Goal: Navigation & Orientation: Find specific page/section

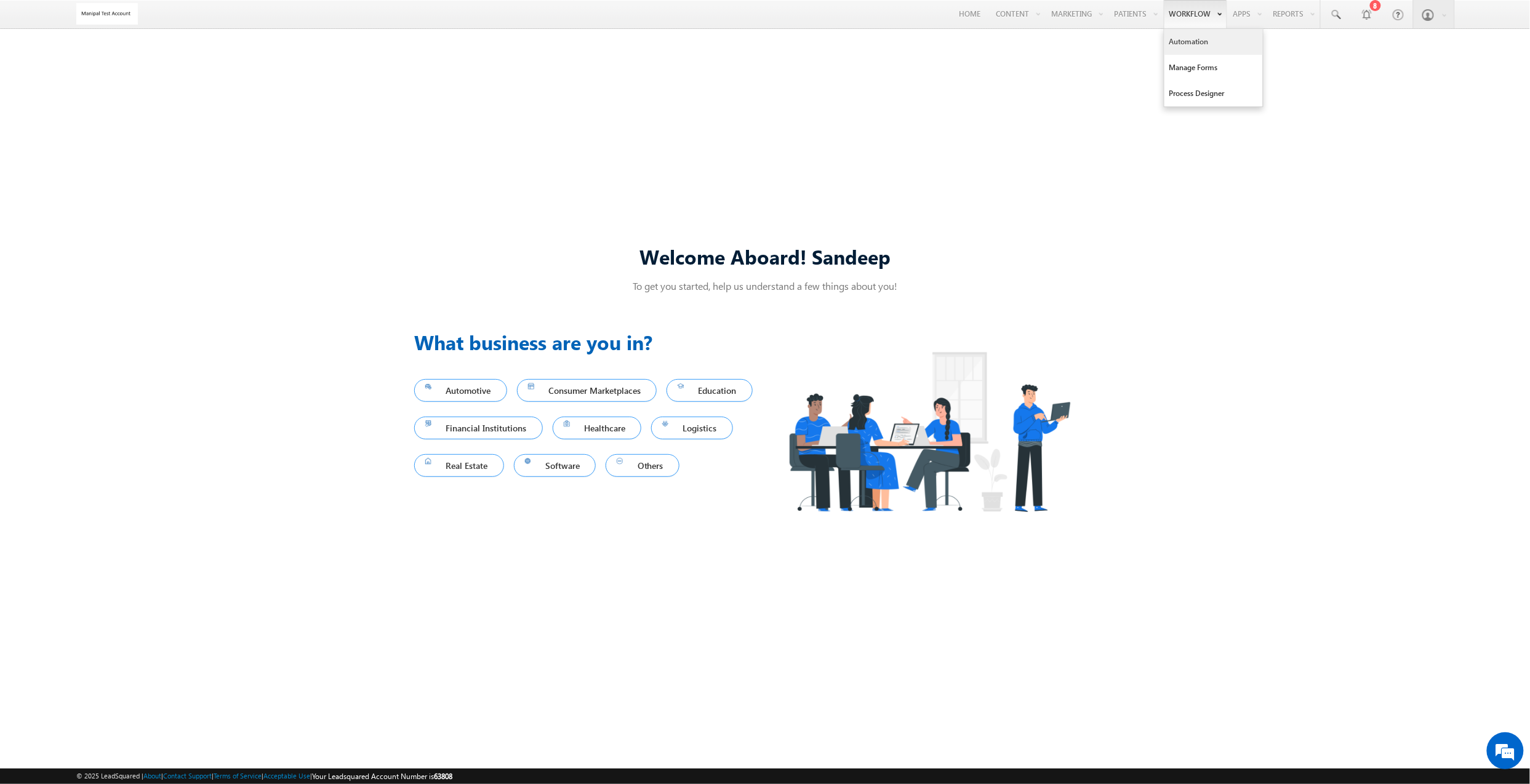
click at [1196, 35] on link "Automation" at bounding box center [1214, 42] width 99 height 26
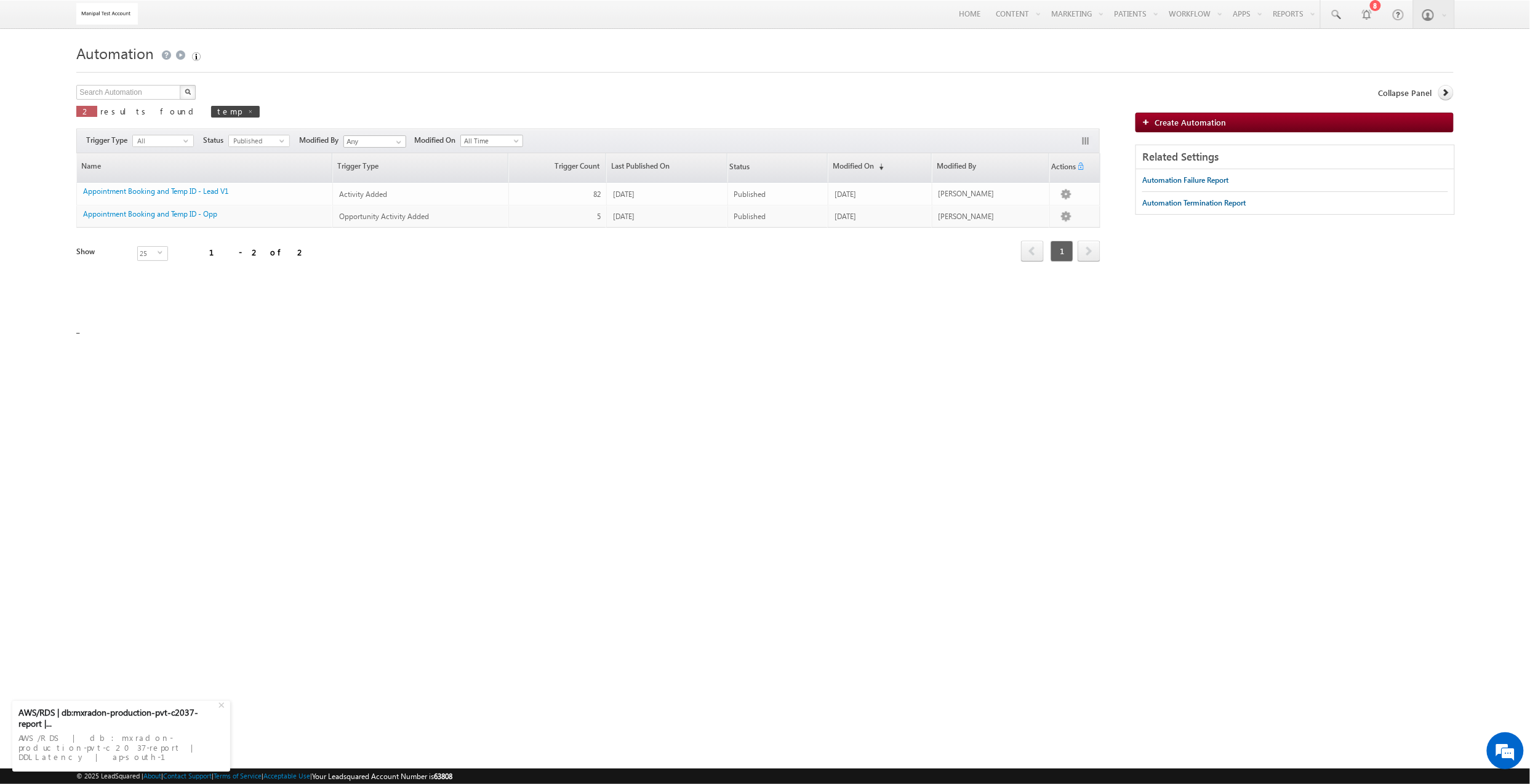
click at [248, 110] on span at bounding box center [251, 111] width 6 height 6
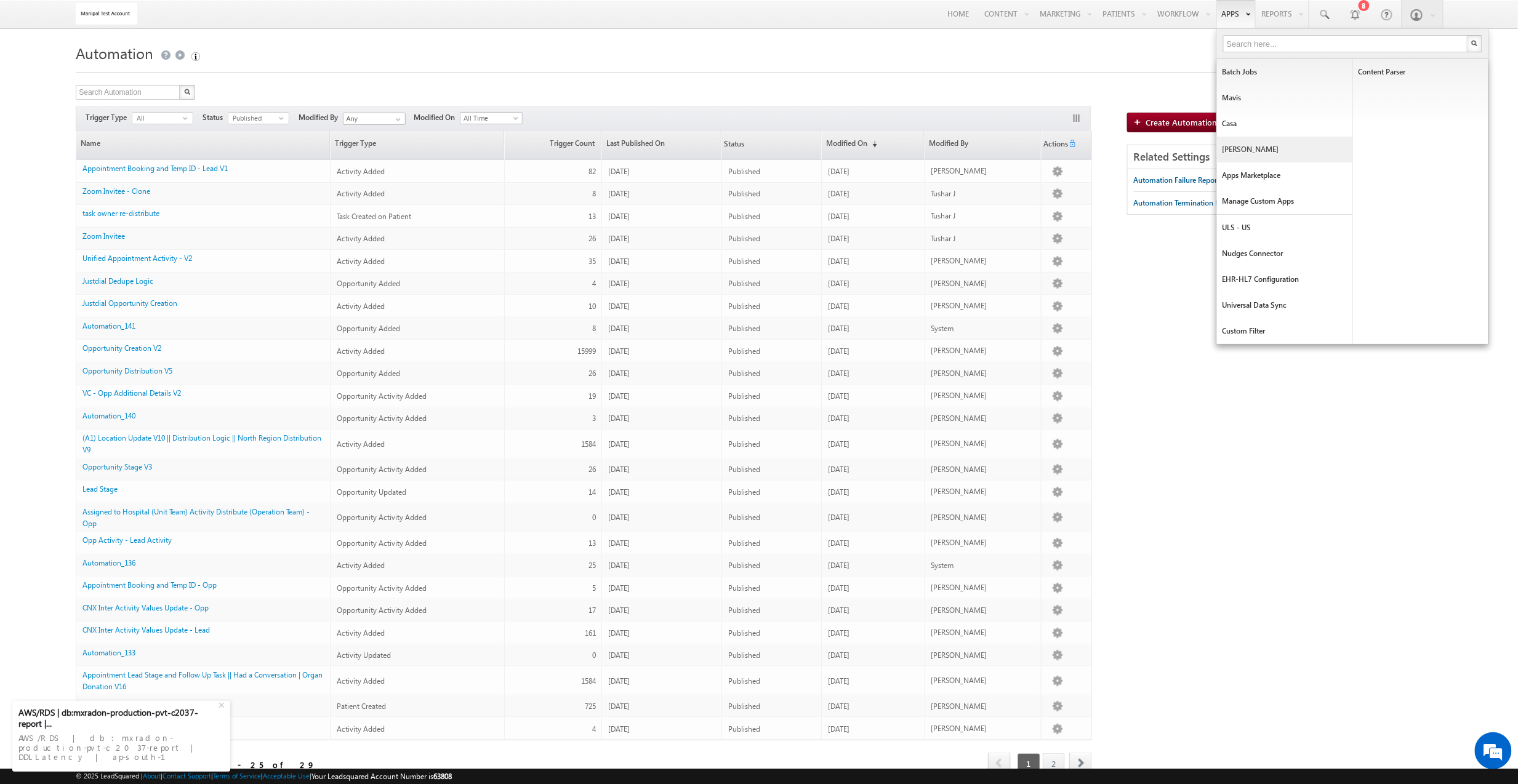
click at [1262, 141] on link "[PERSON_NAME]" at bounding box center [1285, 149] width 136 height 26
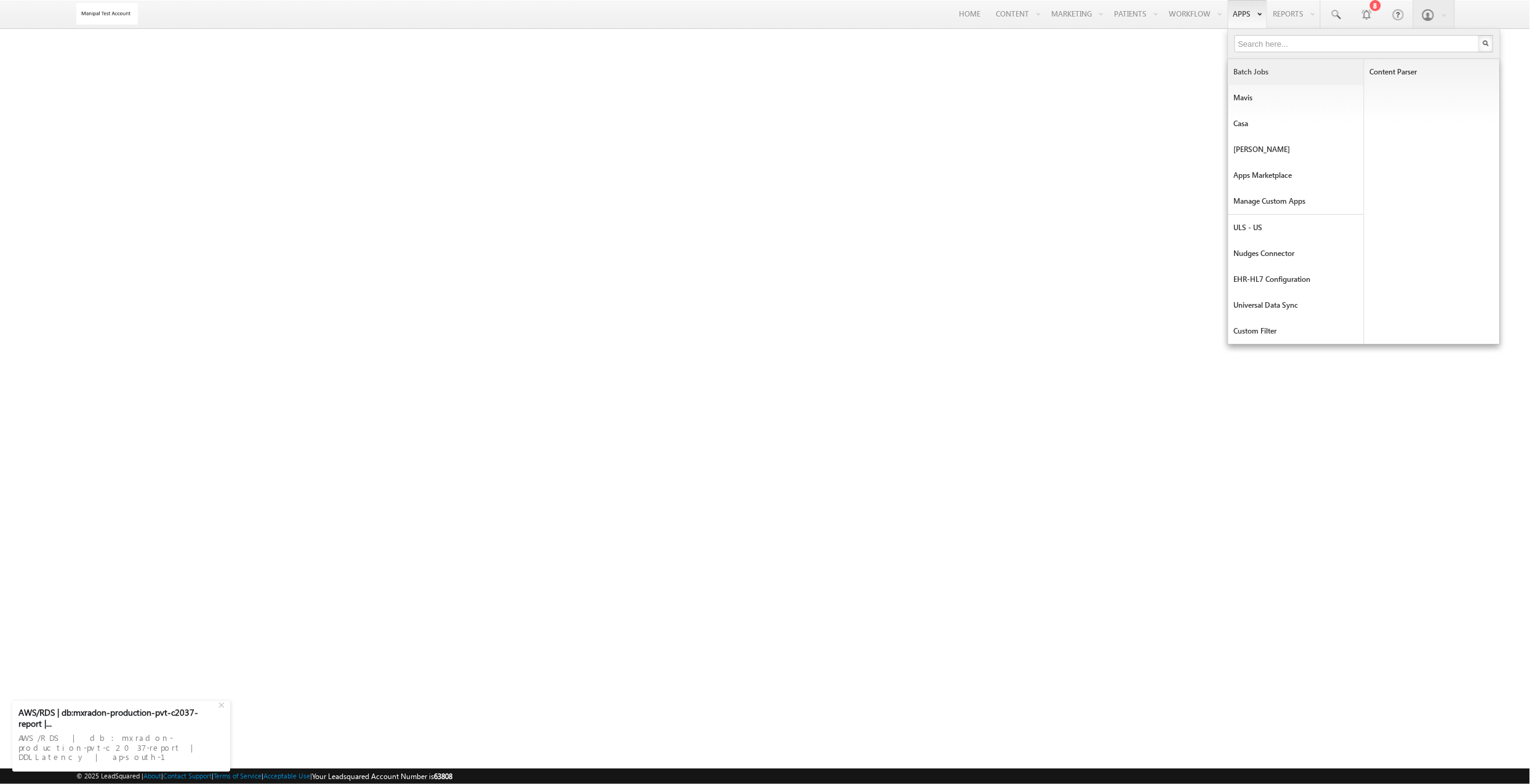
click at [1267, 69] on link "Batch Jobs" at bounding box center [1296, 72] width 136 height 26
